Goal: Task Accomplishment & Management: Use online tool/utility

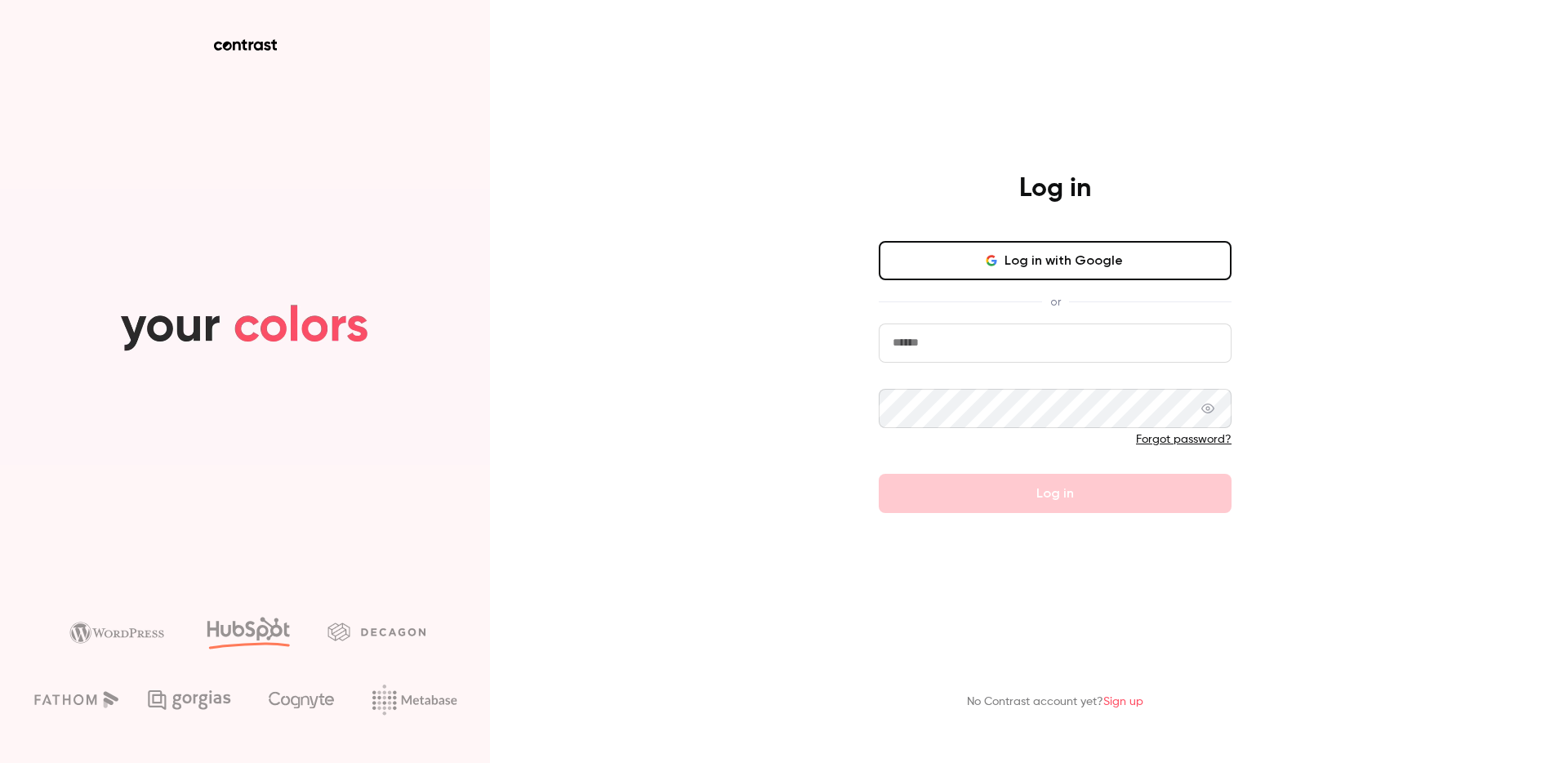
click at [1005, 257] on button "Log in with Google" at bounding box center [1056, 261] width 353 height 39
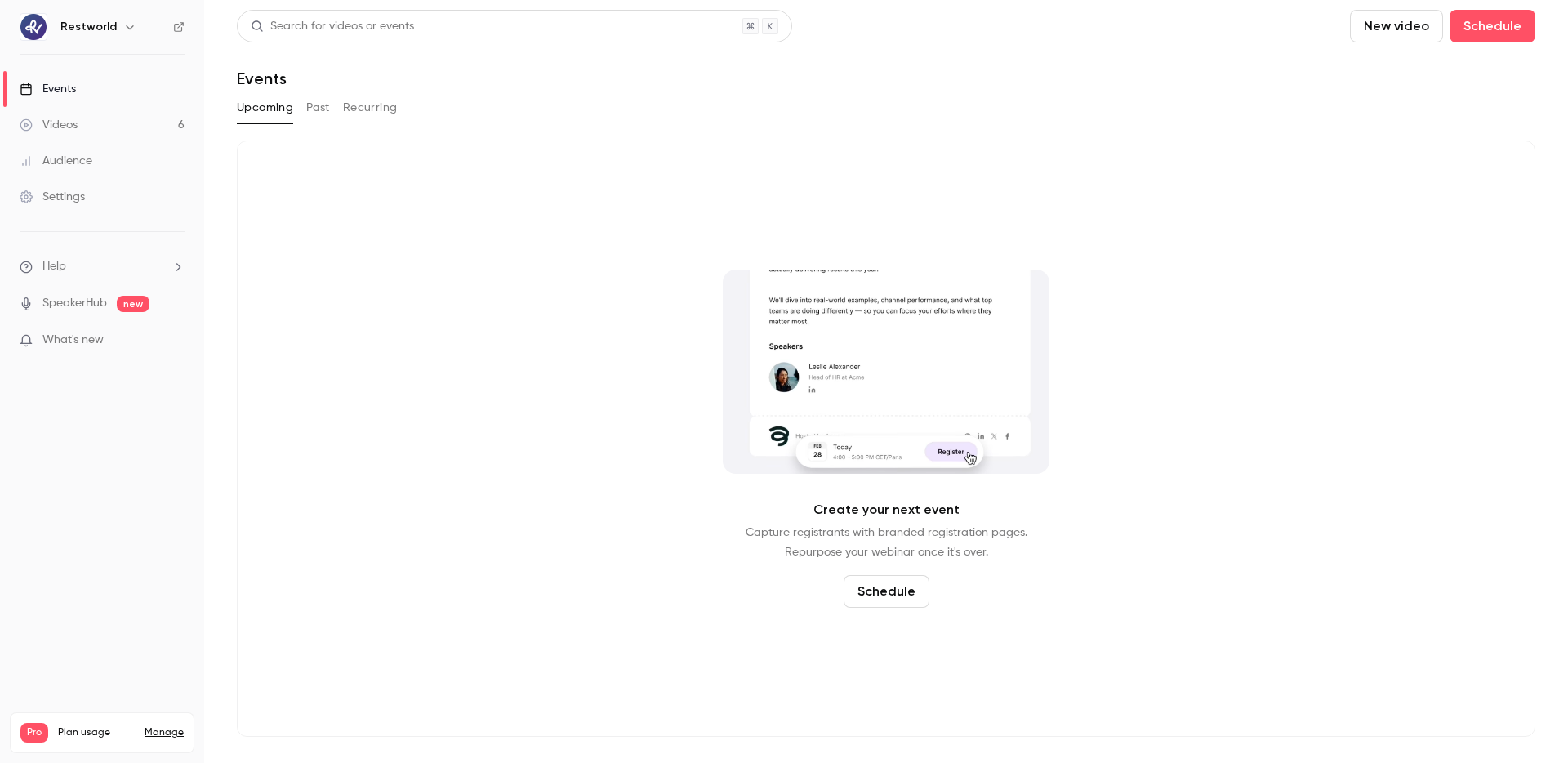
click at [117, 119] on link "Videos 6" at bounding box center [102, 125] width 205 height 36
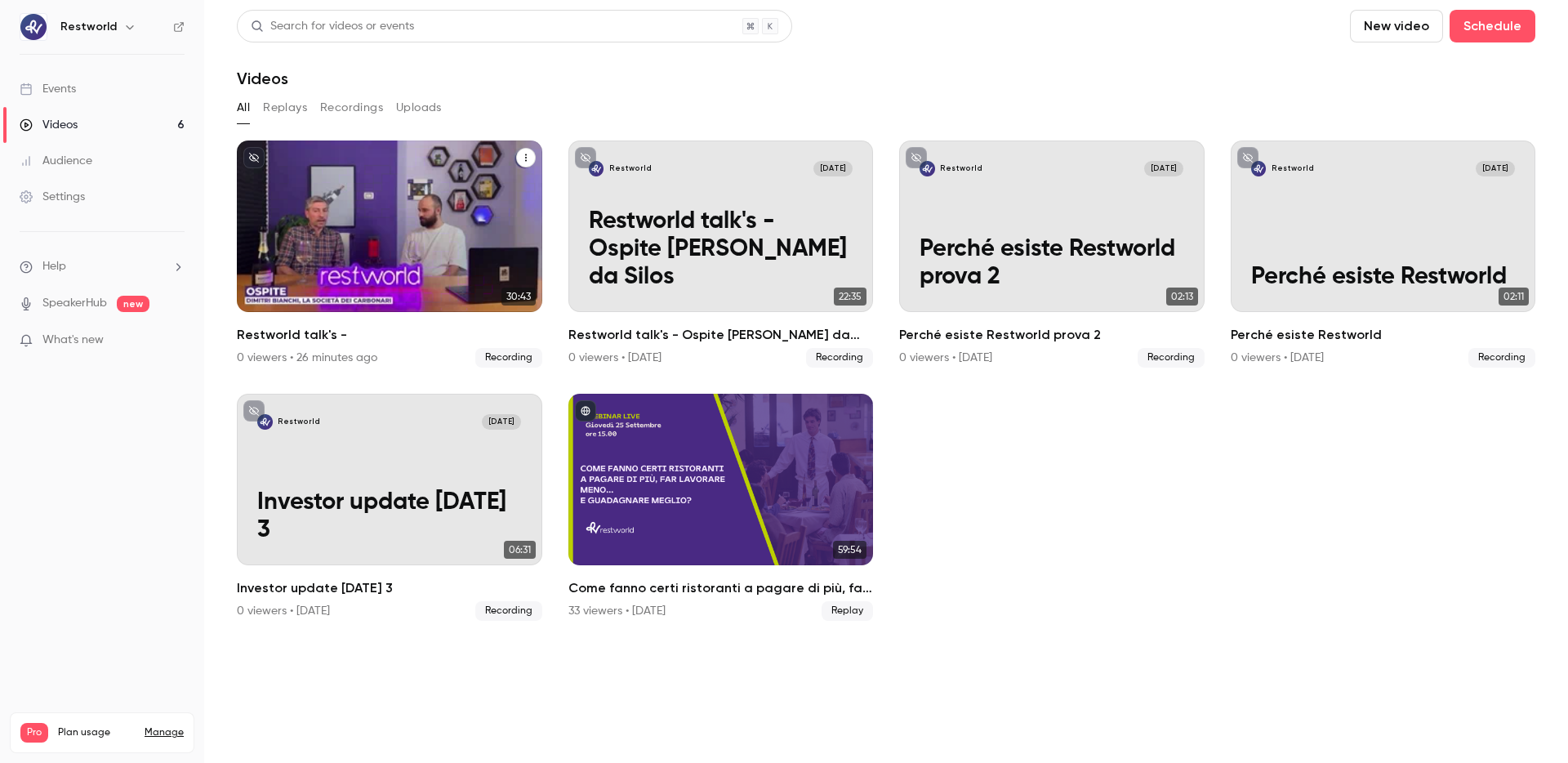
click at [406, 244] on div "Restworld [DATE] Restworld talk's -" at bounding box center [389, 226] width 306 height 172
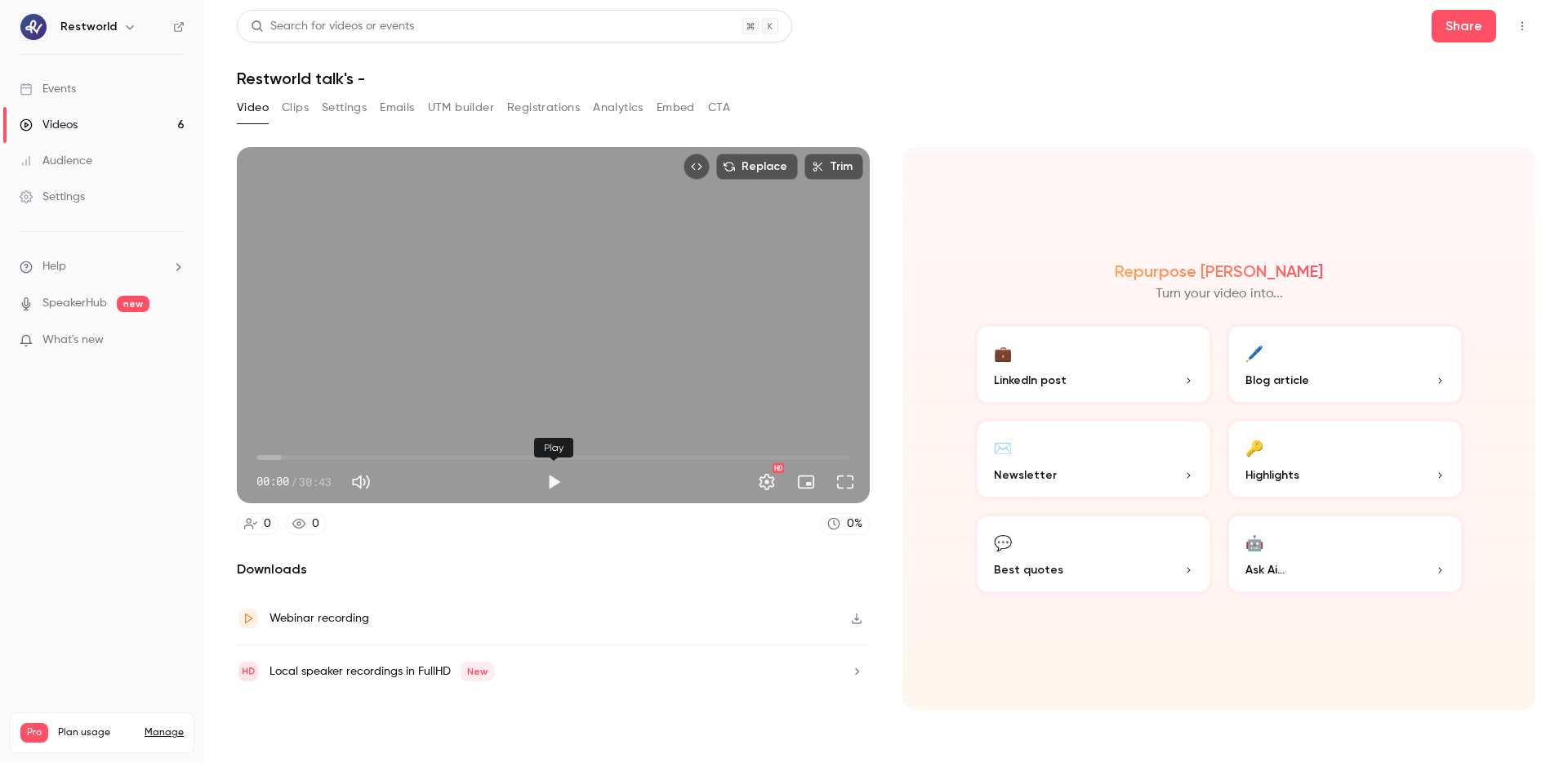
click at [555, 480] on button "Play" at bounding box center [554, 481] width 33 height 33
click at [555, 480] on button "Pause" at bounding box center [554, 481] width 33 height 33
click at [552, 479] on button "Play" at bounding box center [554, 481] width 33 height 33
click at [527, 358] on div "Replace Trim 00:02 00:02 / 30:43 HD" at bounding box center [553, 326] width 633 height 357
click at [539, 343] on div "Replace Trim 00:02 00:02 / 30:43 HD" at bounding box center [553, 326] width 633 height 357
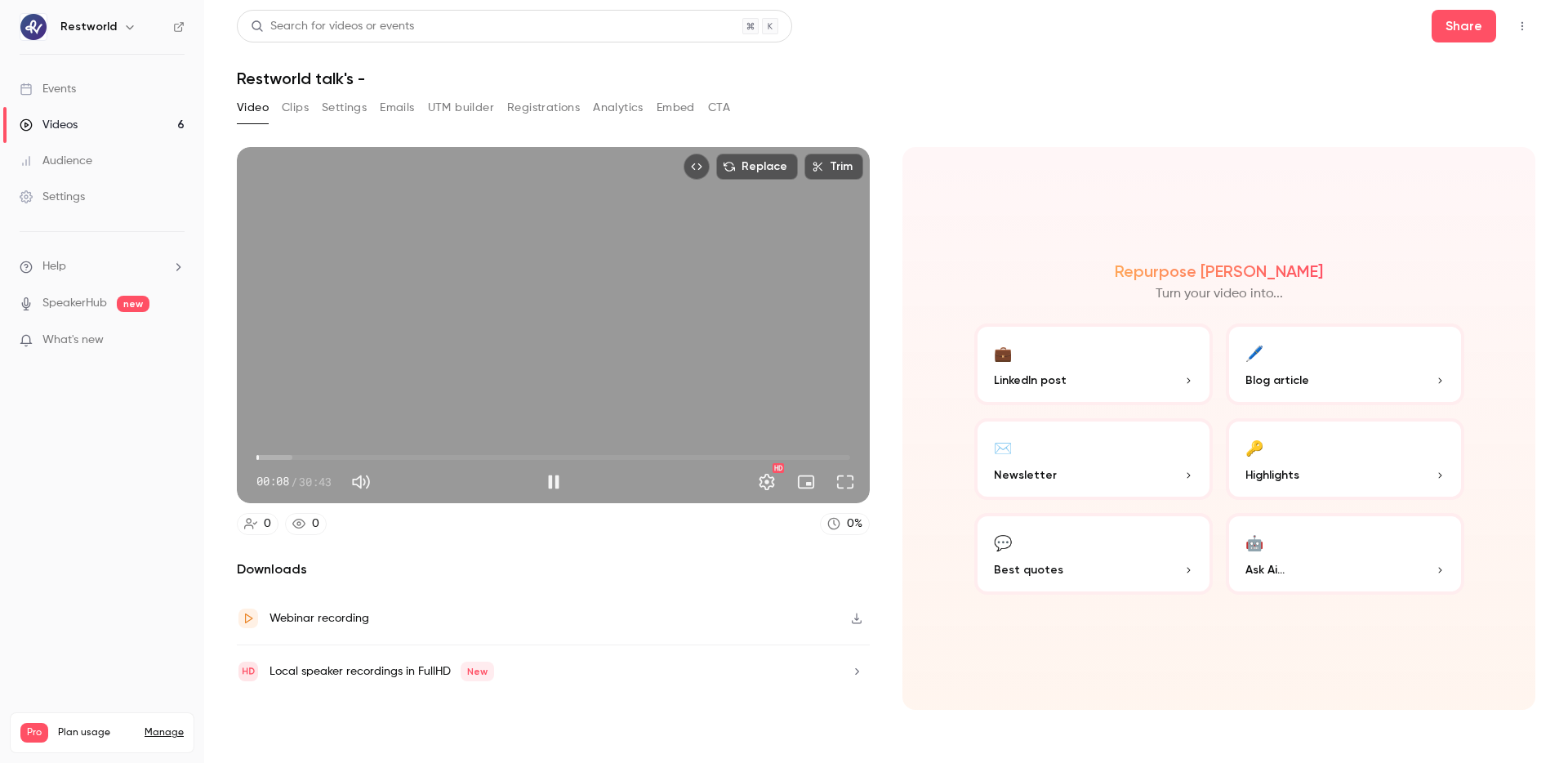
type input "*"
click at [845, 172] on button "Trim" at bounding box center [833, 167] width 59 height 26
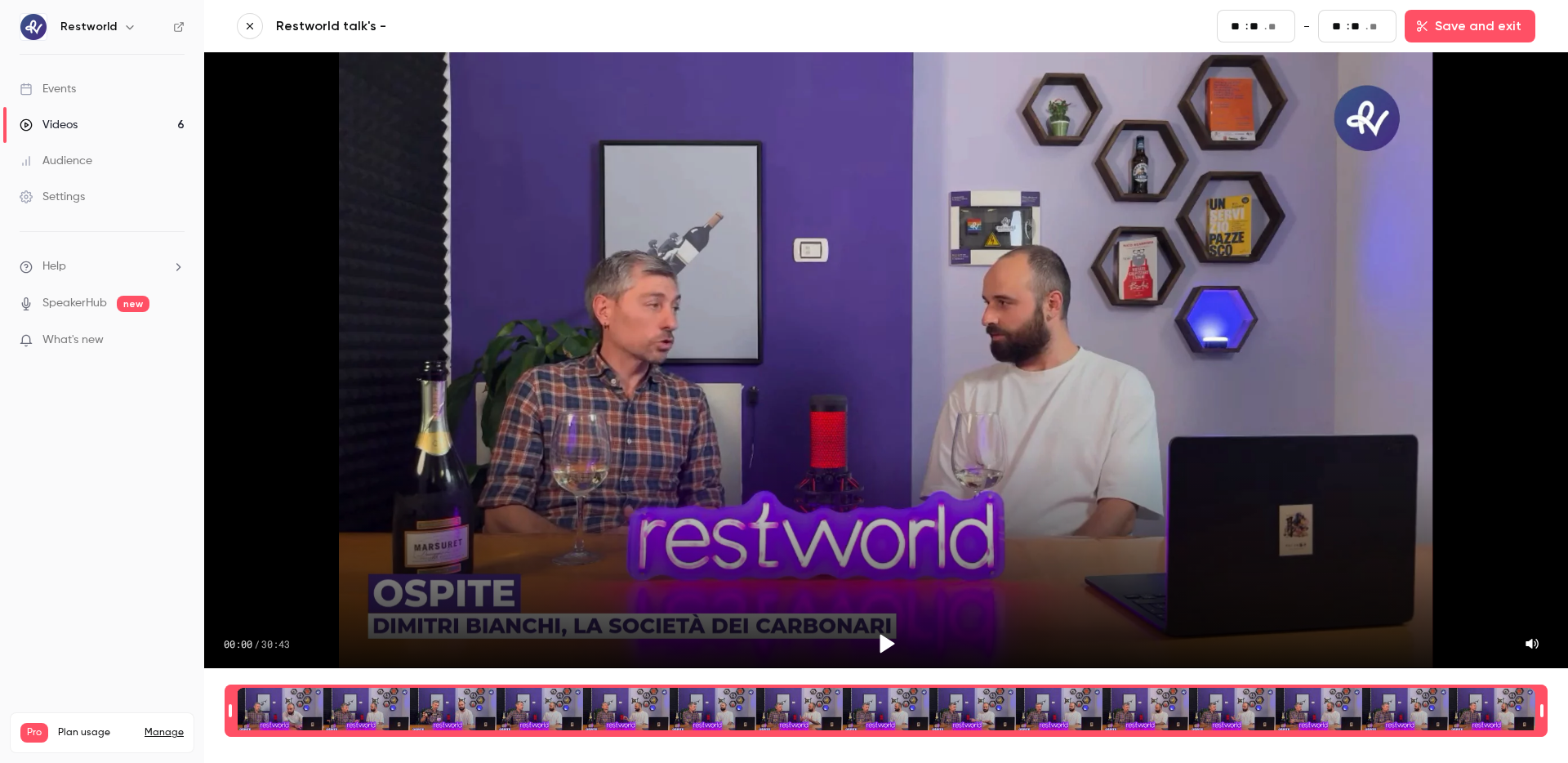
click at [261, 701] on div "Time range selector" at bounding box center [886, 710] width 1299 height 46
click at [885, 644] on icon "Play" at bounding box center [888, 644] width 15 height 19
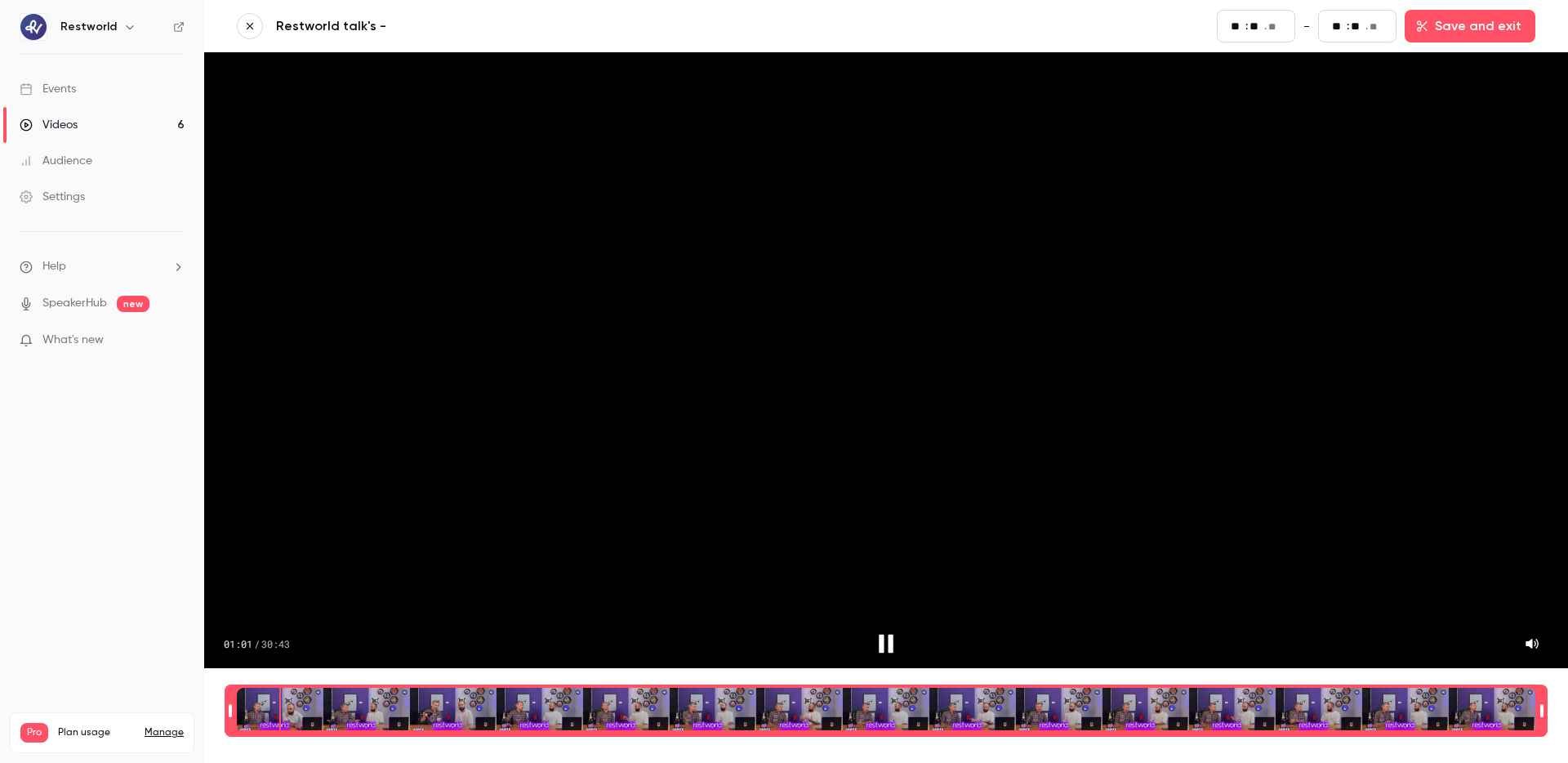
click at [281, 710] on div "Time range selector" at bounding box center [886, 710] width 1299 height 46
click at [287, 711] on div "Time range selector" at bounding box center [886, 710] width 1299 height 46
click at [294, 708] on div "Time range selector" at bounding box center [886, 710] width 1299 height 46
click at [311, 710] on div "Time range selector" at bounding box center [886, 710] width 1299 height 46
click at [333, 711] on div "Time range selector" at bounding box center [886, 710] width 1299 height 46
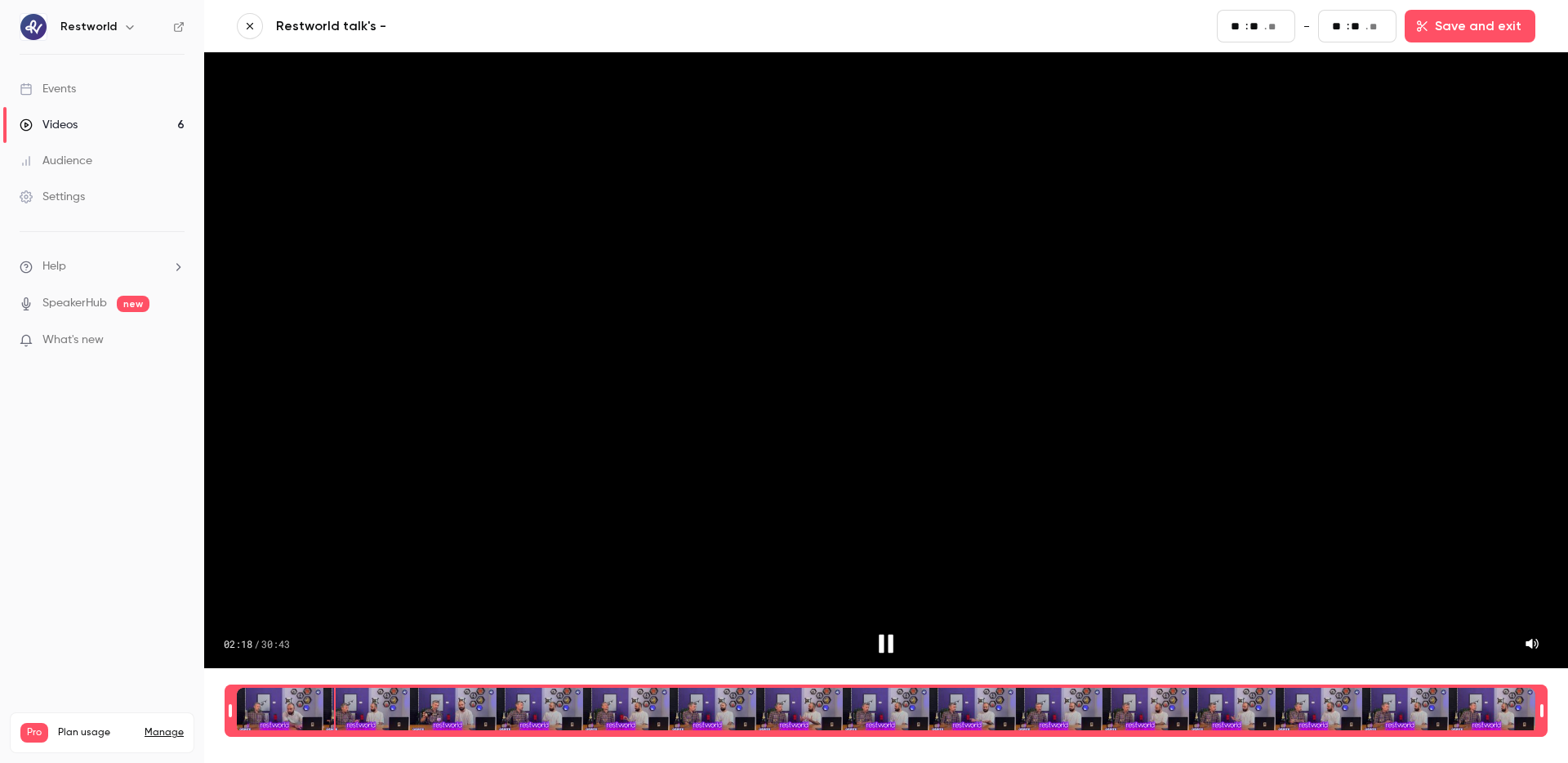
click at [850, 699] on div "Time range selector" at bounding box center [886, 710] width 1299 height 46
click at [322, 718] on div "Time range selector" at bounding box center [886, 710] width 1299 height 46
click at [331, 711] on div "Time range selector" at bounding box center [886, 710] width 1299 height 46
click at [879, 632] on icon "Pause" at bounding box center [886, 644] width 24 height 24
click at [943, 198] on div "02:27 / 30:43" at bounding box center [887, 360] width 1364 height 616
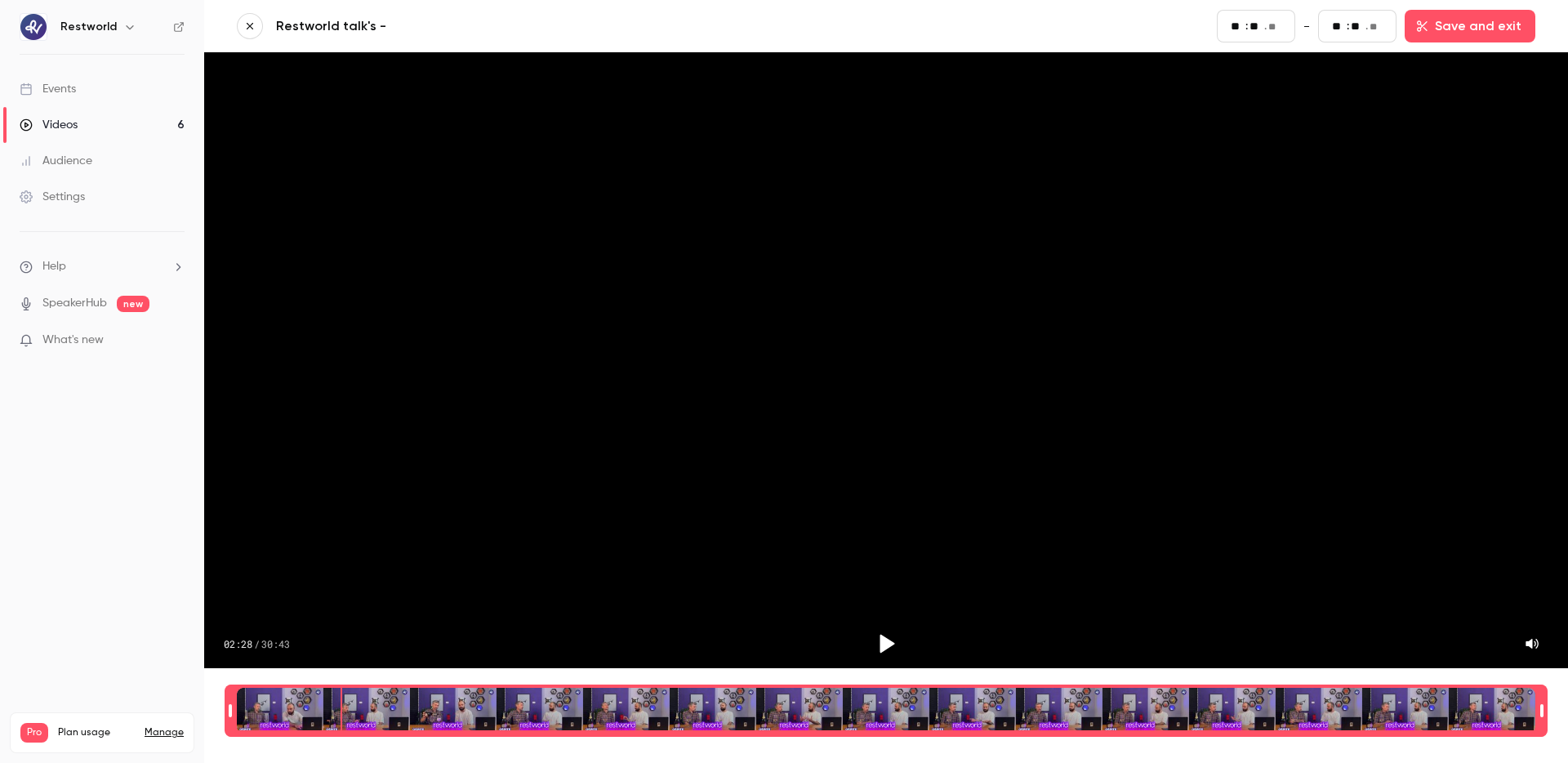
click at [949, 397] on div "02:28 / 30:43" at bounding box center [887, 360] width 1364 height 616
type input "***"
click at [253, 29] on icon "button" at bounding box center [250, 26] width 11 height 11
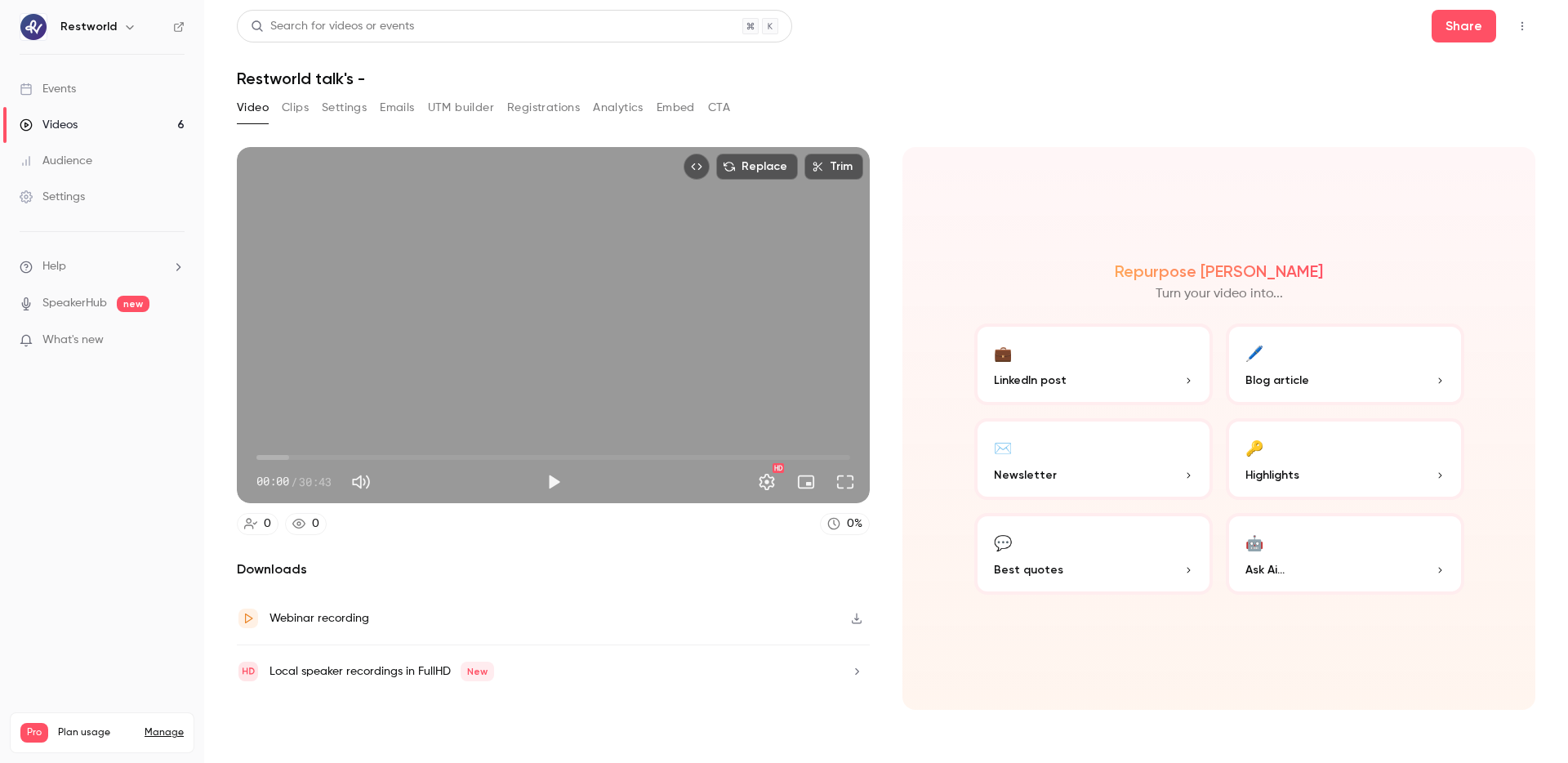
click at [369, 608] on div "Webinar recording" at bounding box center [553, 618] width 633 height 53
click at [634, 314] on div "Replace Trim 00:00 00:00 / 30:43 HD" at bounding box center [553, 326] width 633 height 357
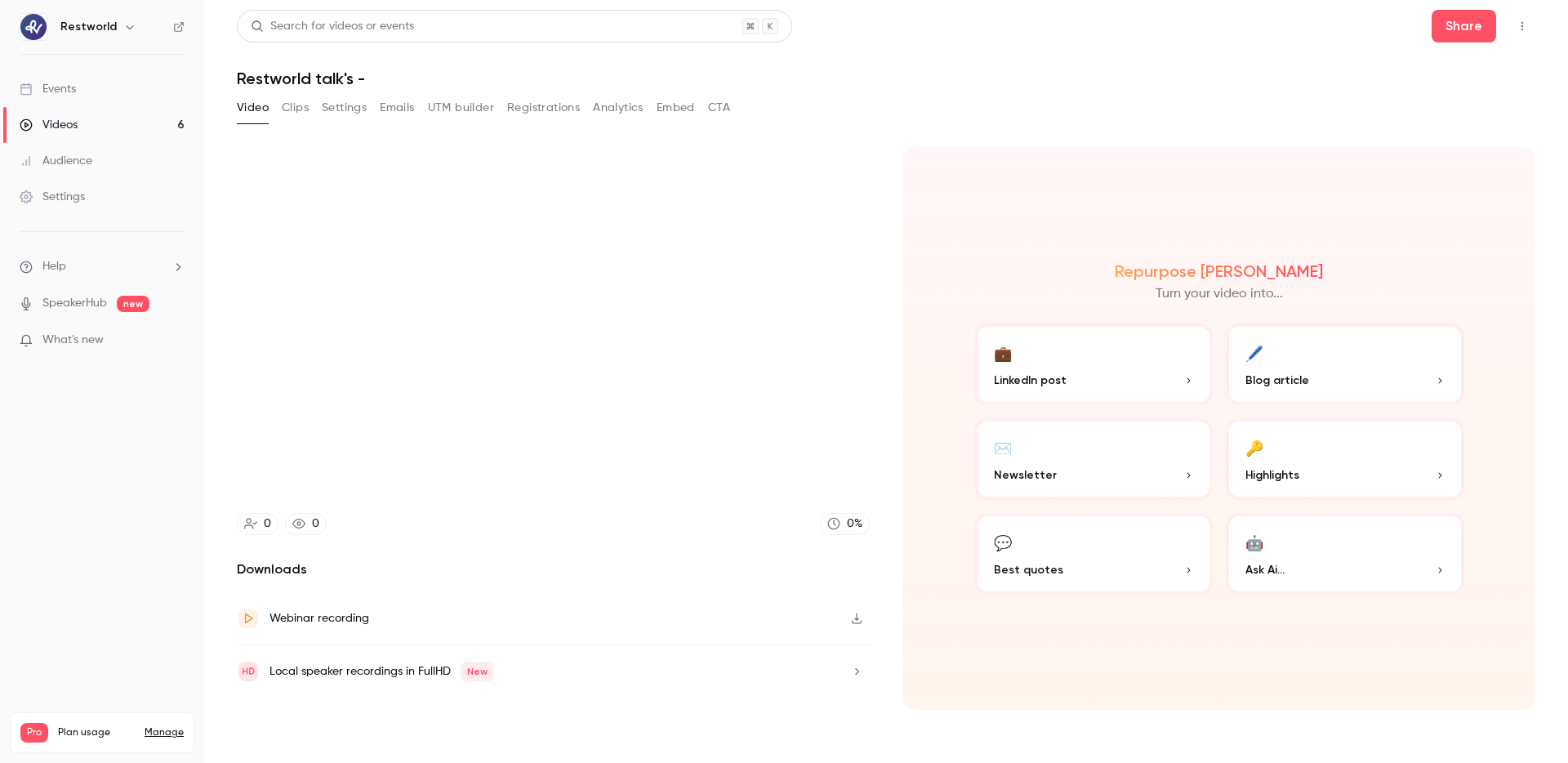
type input "***"
click at [288, 111] on button "Clips" at bounding box center [295, 108] width 27 height 26
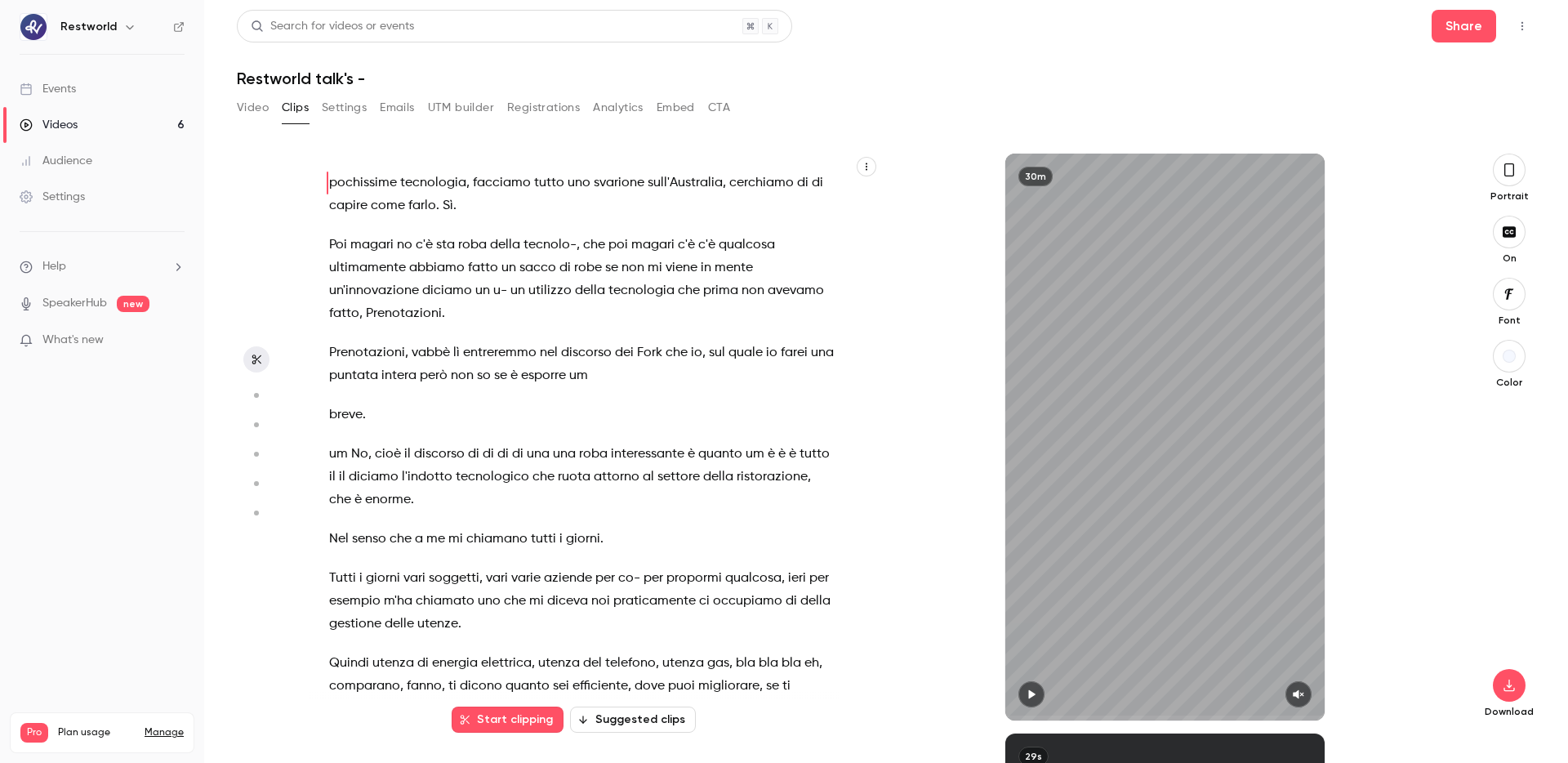
click at [868, 159] on button "button" at bounding box center [866, 166] width 20 height 20
click at [845, 192] on li "Copy transcript" at bounding box center [787, 206] width 176 height 43
click at [245, 105] on button "Video" at bounding box center [252, 108] width 32 height 26
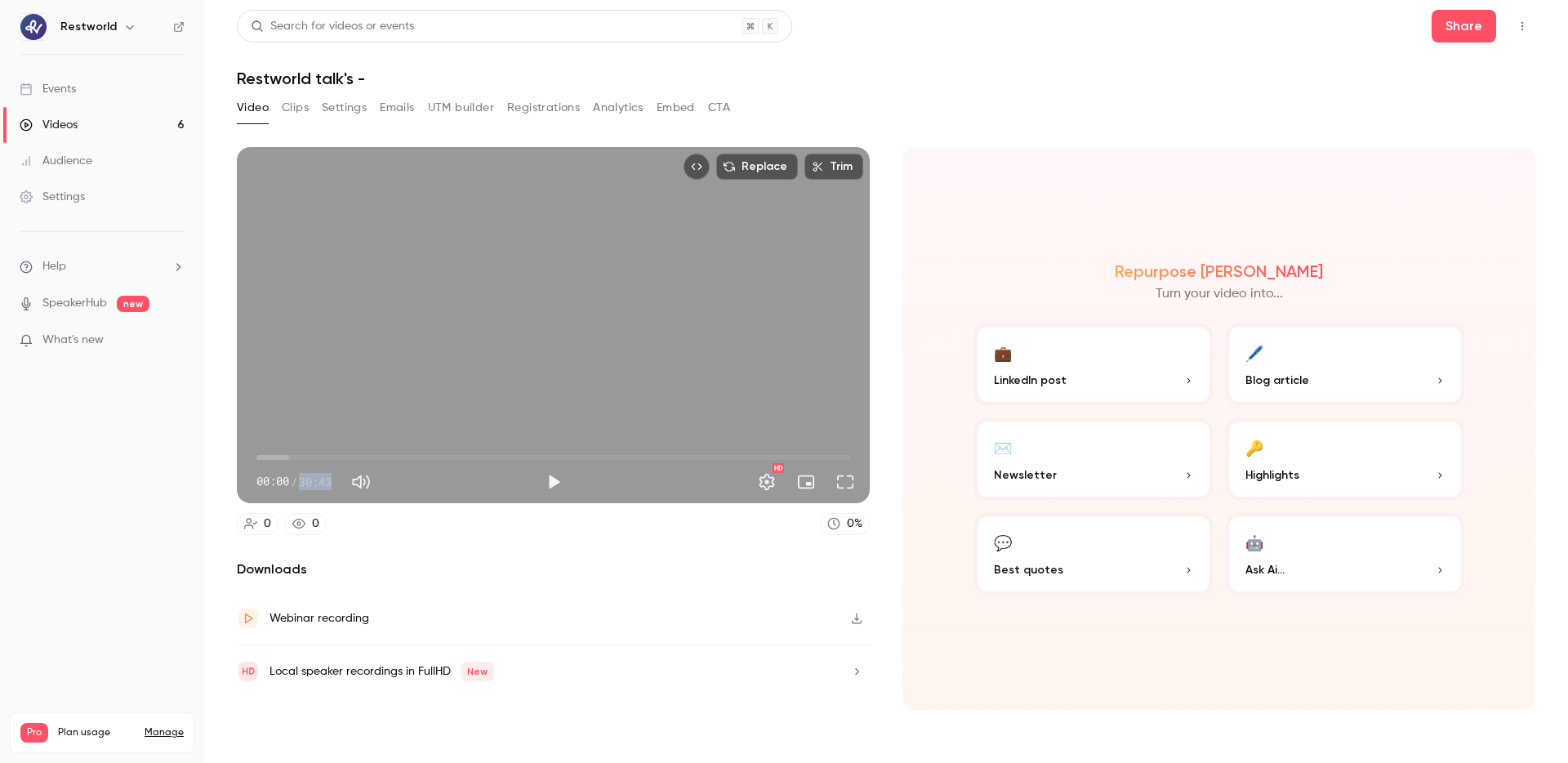
drag, startPoint x: 300, startPoint y: 484, endPoint x: 332, endPoint y: 484, distance: 32.0
click at [331, 484] on span "30:43" at bounding box center [315, 481] width 33 height 17
click at [406, 524] on div "0 0 0 %" at bounding box center [553, 525] width 633 height 23
